Goal: Check status: Check status

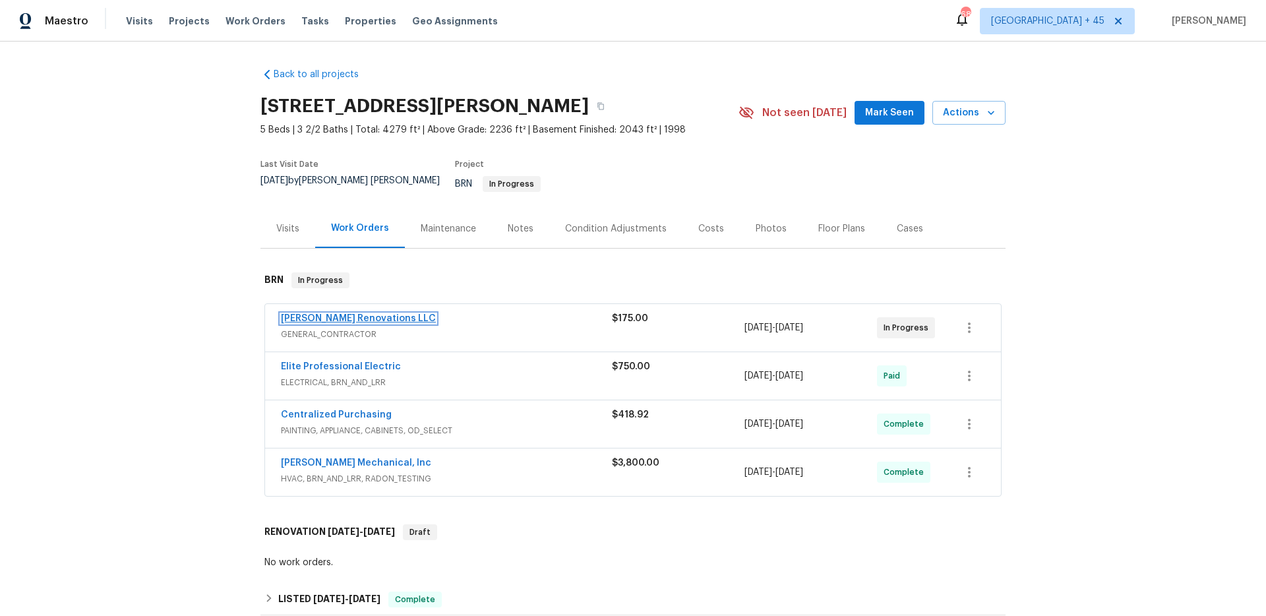
click at [338, 314] on link "[PERSON_NAME] Renovations LLC" at bounding box center [358, 318] width 155 height 9
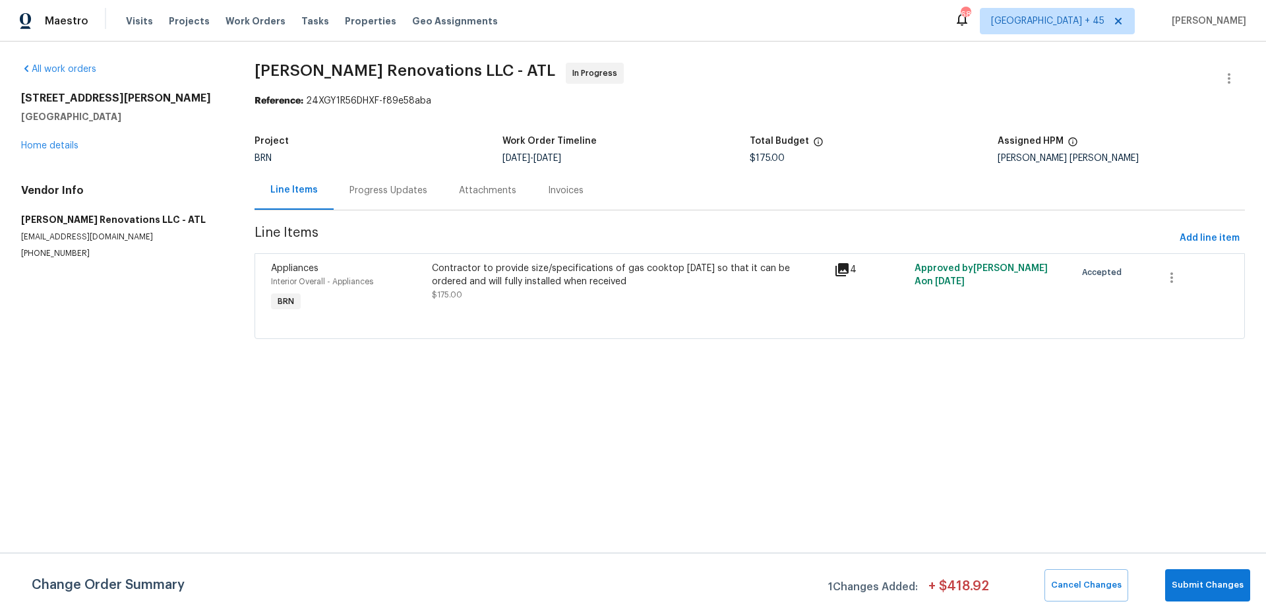
click at [359, 201] on div "Progress Updates" at bounding box center [388, 190] width 109 height 39
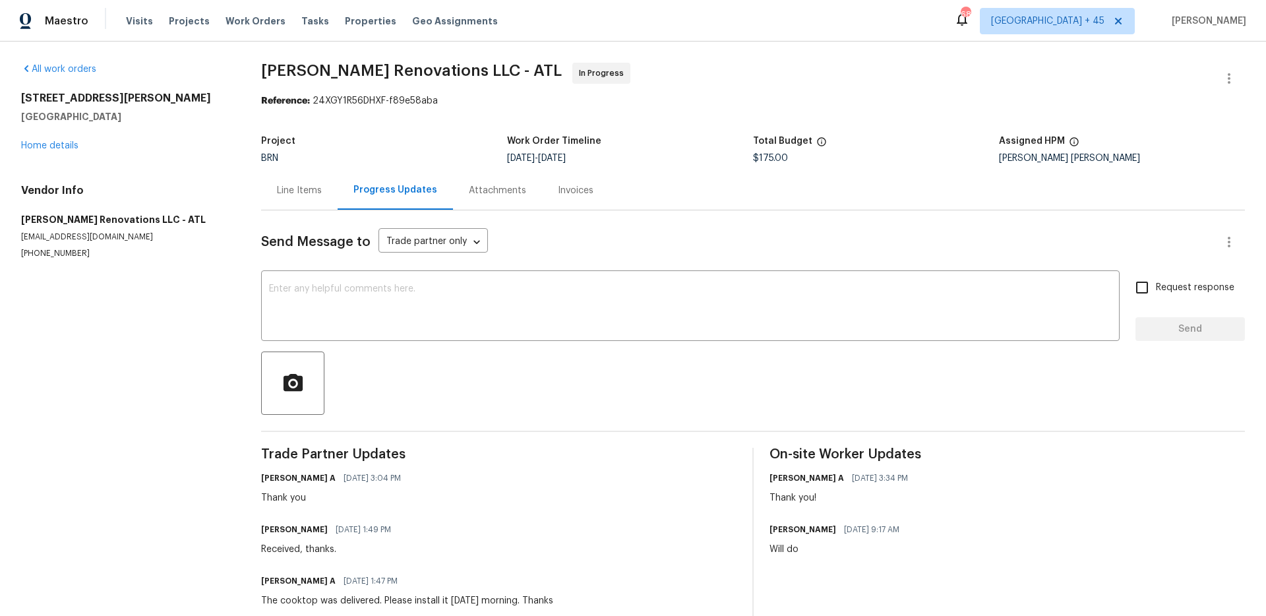
click at [282, 203] on div "Line Items" at bounding box center [299, 190] width 77 height 39
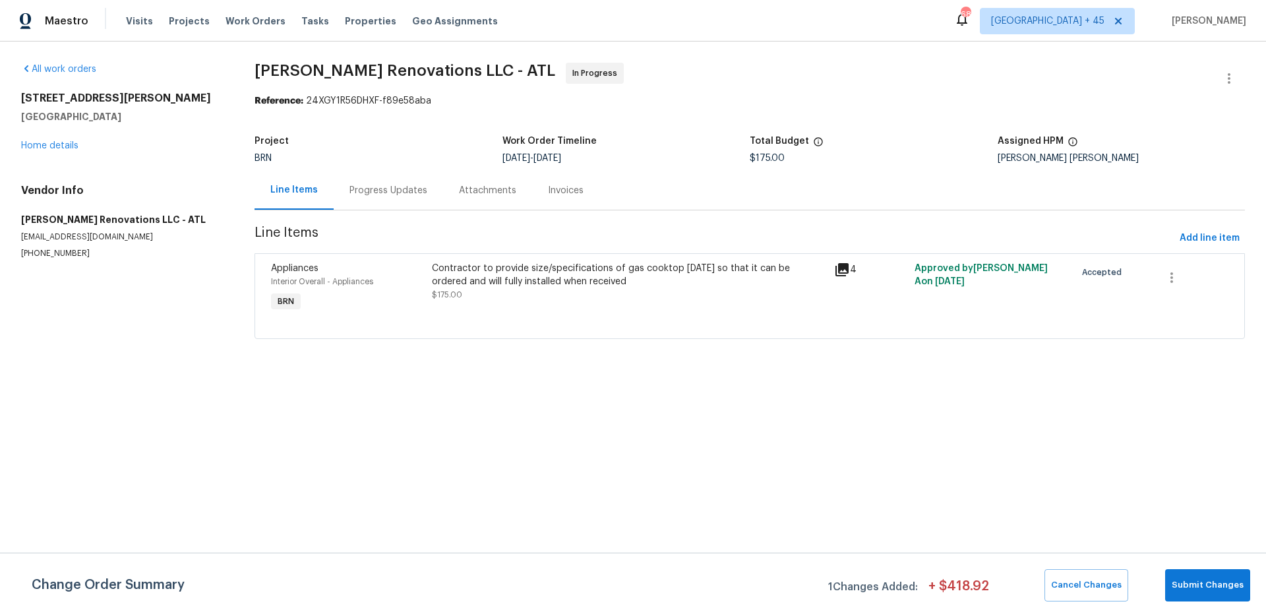
click at [373, 197] on div "Progress Updates" at bounding box center [388, 190] width 109 height 39
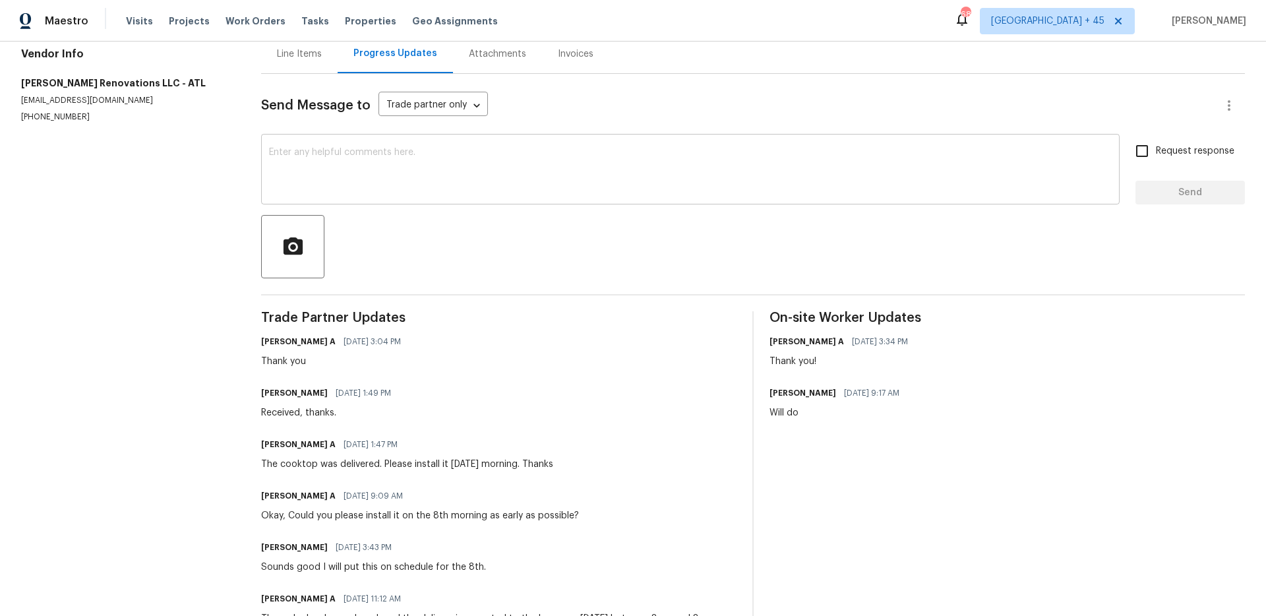
scroll to position [151, 0]
